Goal: Obtain resource: Obtain resource

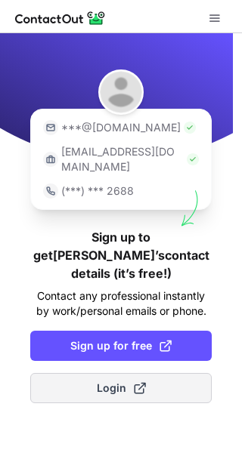
click at [161, 373] on button "Login" at bounding box center [120, 388] width 181 height 30
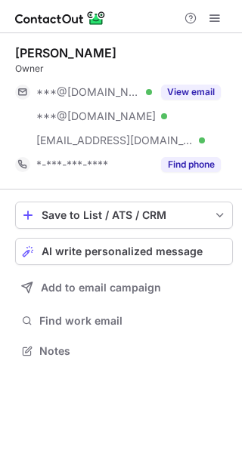
scroll to position [341, 242]
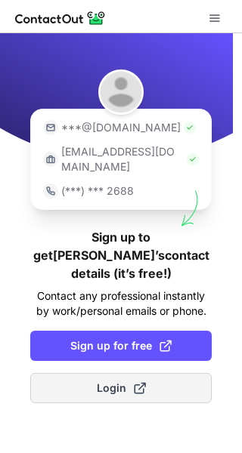
click at [132, 381] on span "Login" at bounding box center [121, 388] width 49 height 15
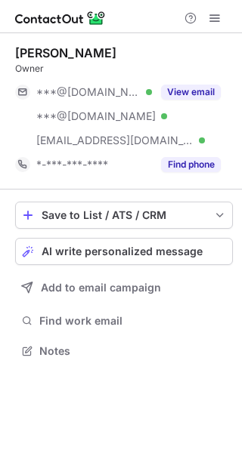
scroll to position [341, 242]
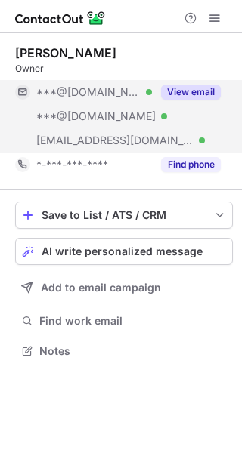
click at [188, 89] on button "View email" at bounding box center [191, 92] width 60 height 15
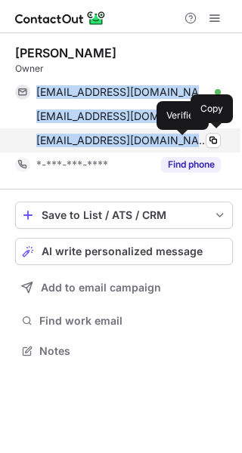
drag, startPoint x: 34, startPoint y: 90, endPoint x: 183, endPoint y: 141, distance: 157.5
click at [183, 141] on div "[EMAIL_ADDRESS][DOMAIN_NAME] Verified Copy [EMAIL_ADDRESS][DOMAIN_NAME] Verifie…" at bounding box center [118, 116] width 206 height 73
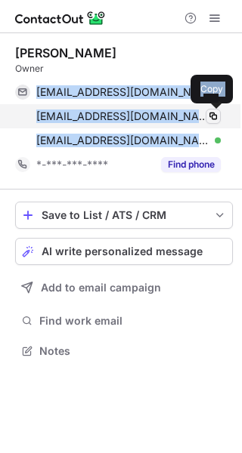
click at [215, 115] on span at bounding box center [213, 116] width 12 height 12
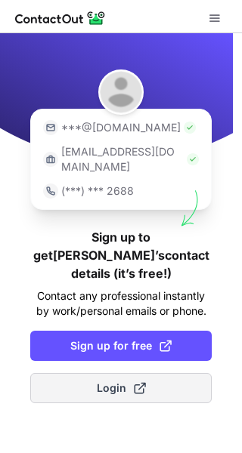
click at [135, 382] on span at bounding box center [140, 388] width 12 height 12
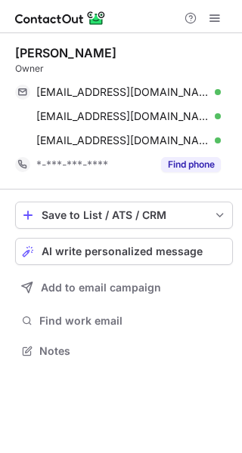
scroll to position [341, 242]
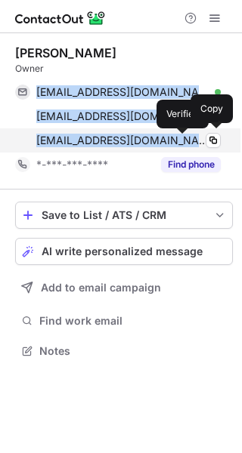
drag, startPoint x: 29, startPoint y: 90, endPoint x: 184, endPoint y: 140, distance: 162.8
click at [184, 140] on div "[EMAIL_ADDRESS][DOMAIN_NAME] Verified Copy [EMAIL_ADDRESS][DOMAIN_NAME] Verifie…" at bounding box center [118, 116] width 206 height 73
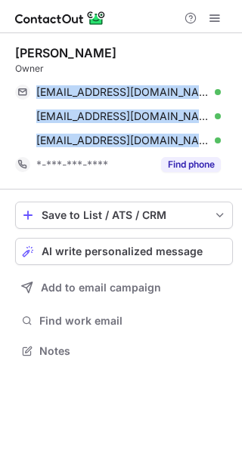
copy div "[EMAIL_ADDRESS][DOMAIN_NAME] Verified Copy [EMAIL_ADDRESS][DOMAIN_NAME] Verifie…"
